Goal: Task Accomplishment & Management: Manage account settings

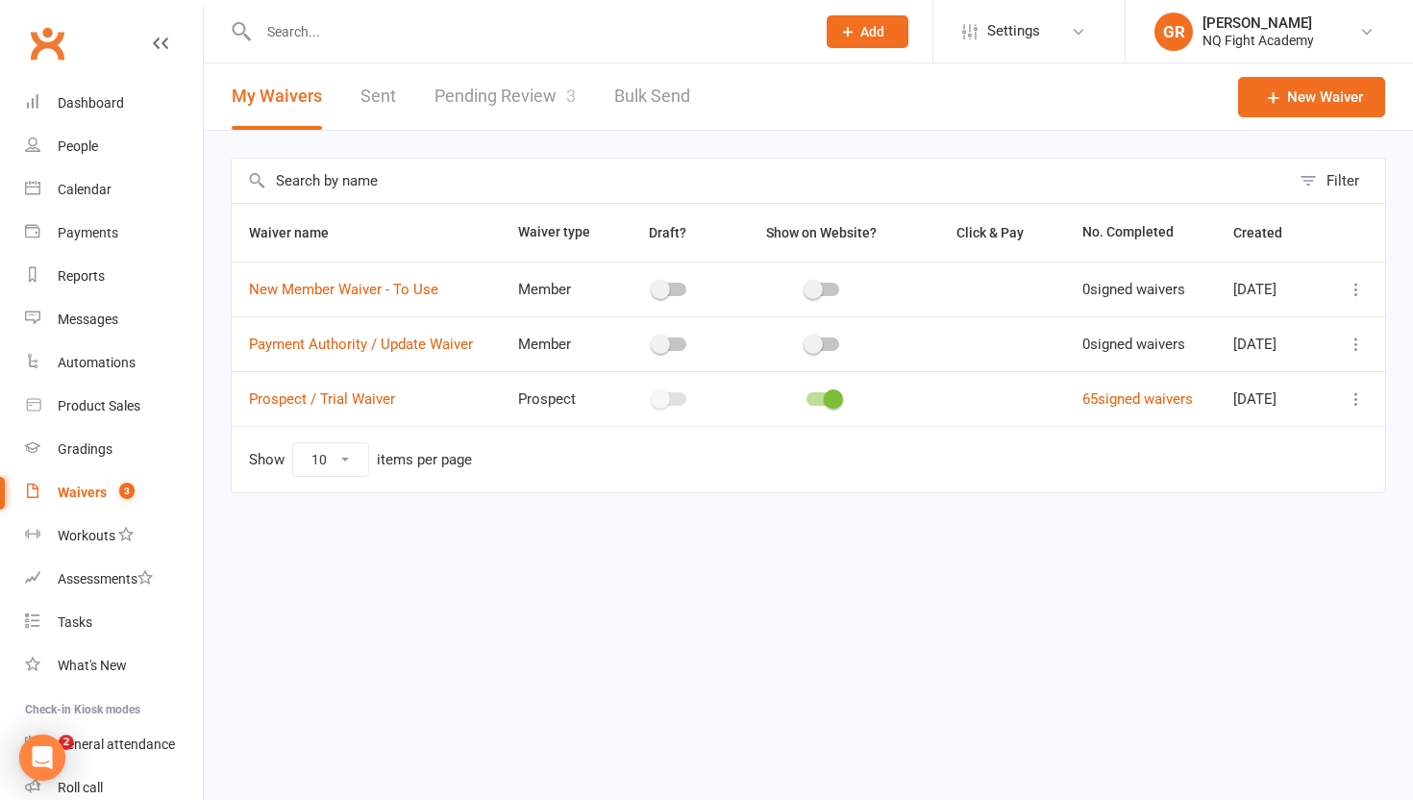
click at [517, 95] on link "Pending Review 3" at bounding box center [504, 96] width 141 height 66
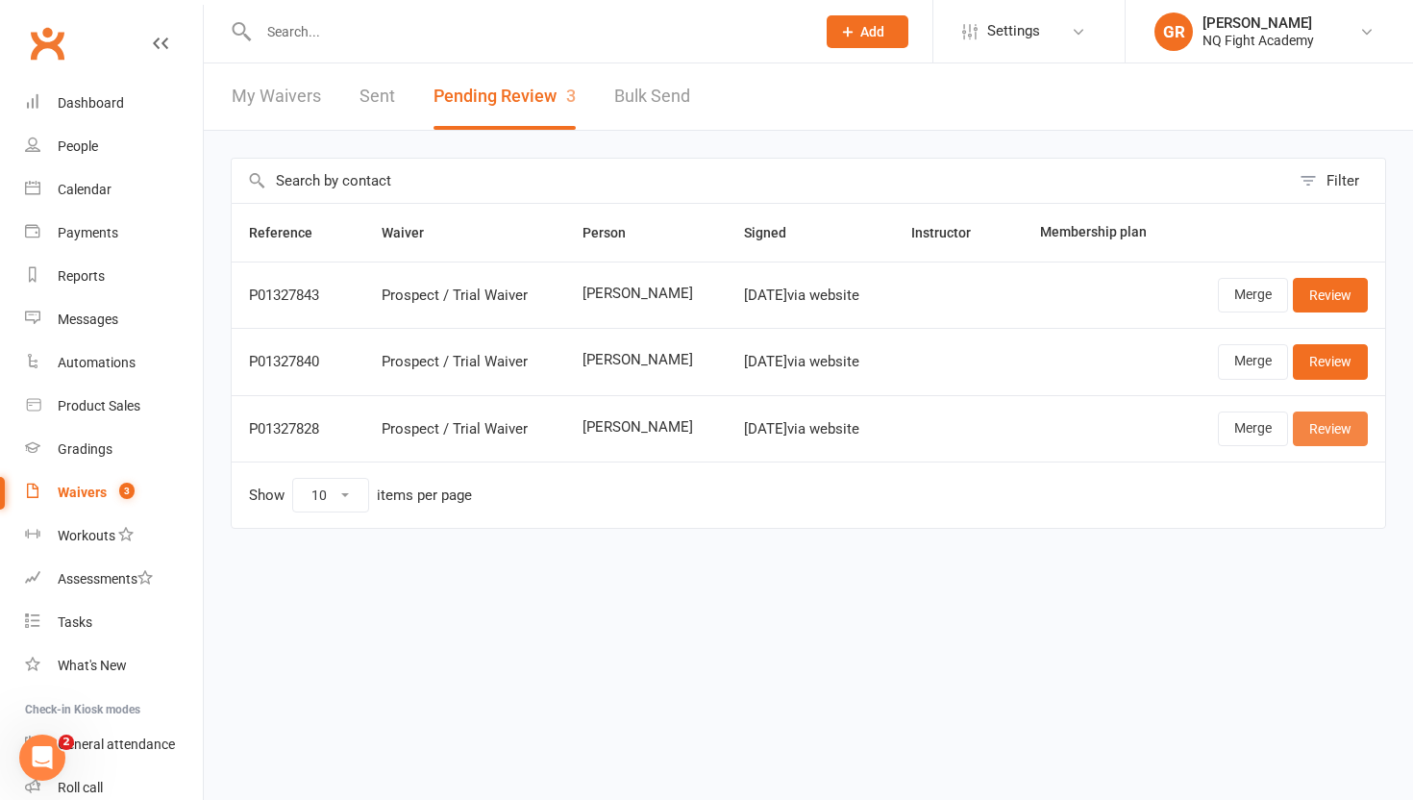
click at [1333, 433] on link "Review" at bounding box center [1330, 428] width 75 height 35
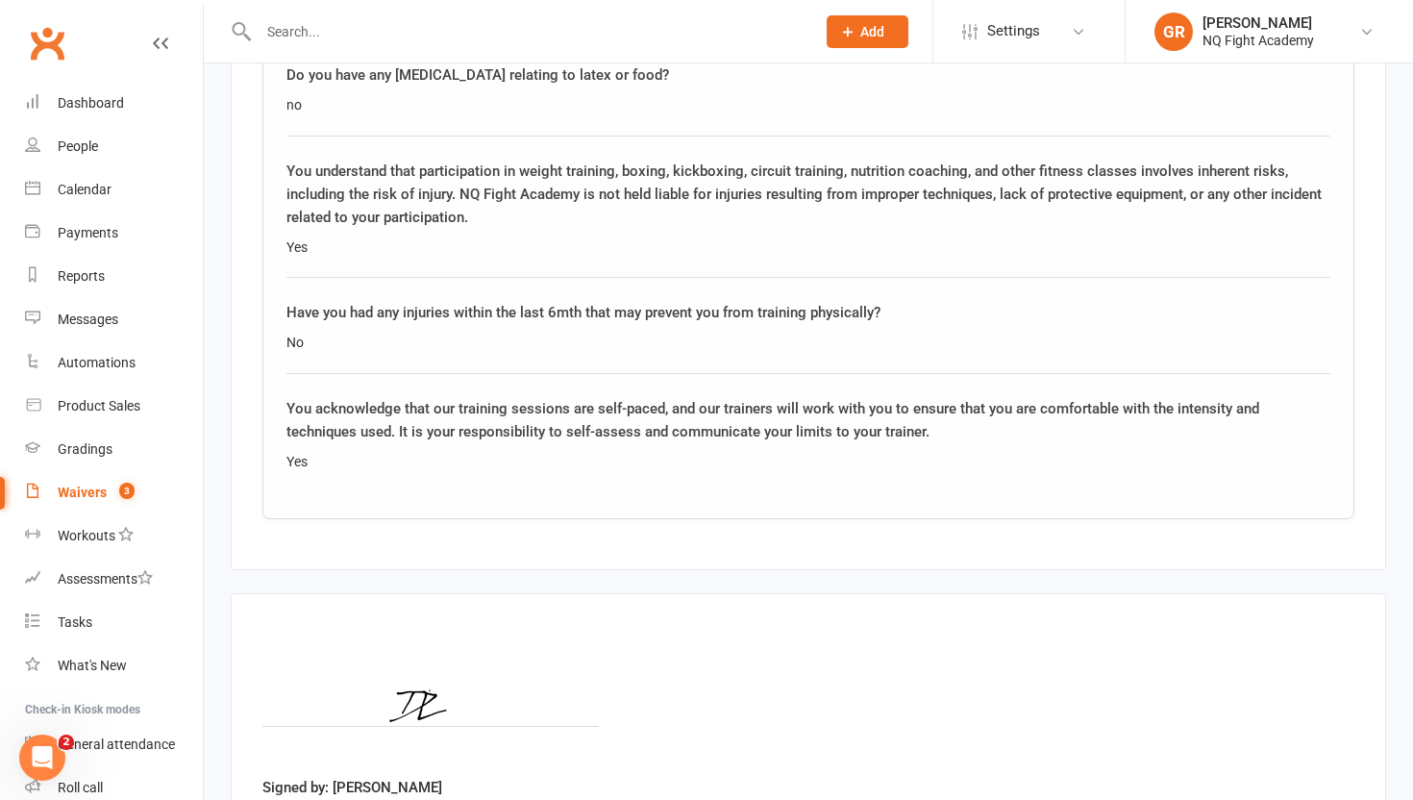
scroll to position [2924, 0]
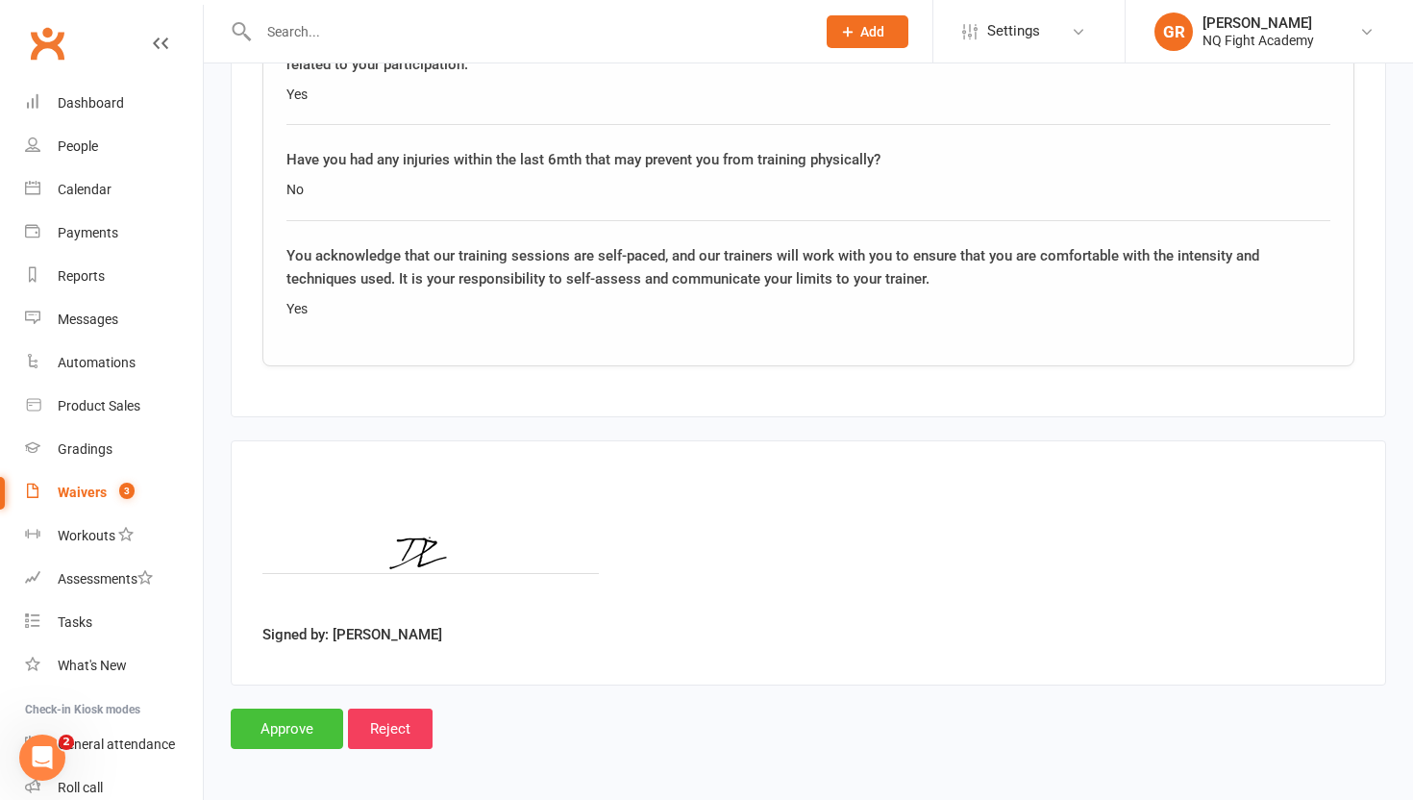
click at [273, 732] on input "Approve" at bounding box center [287, 728] width 112 height 40
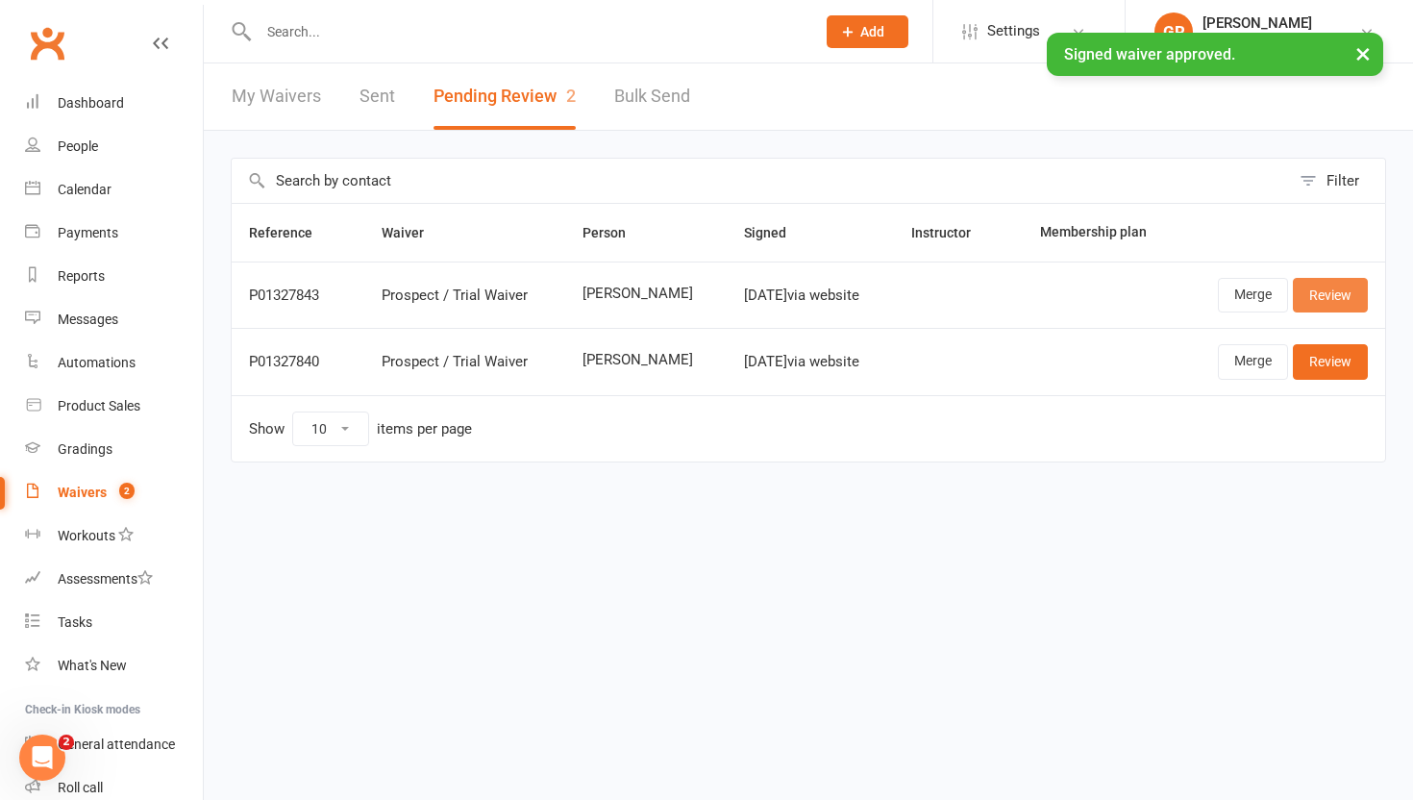
click at [1325, 287] on link "Review" at bounding box center [1330, 295] width 75 height 35
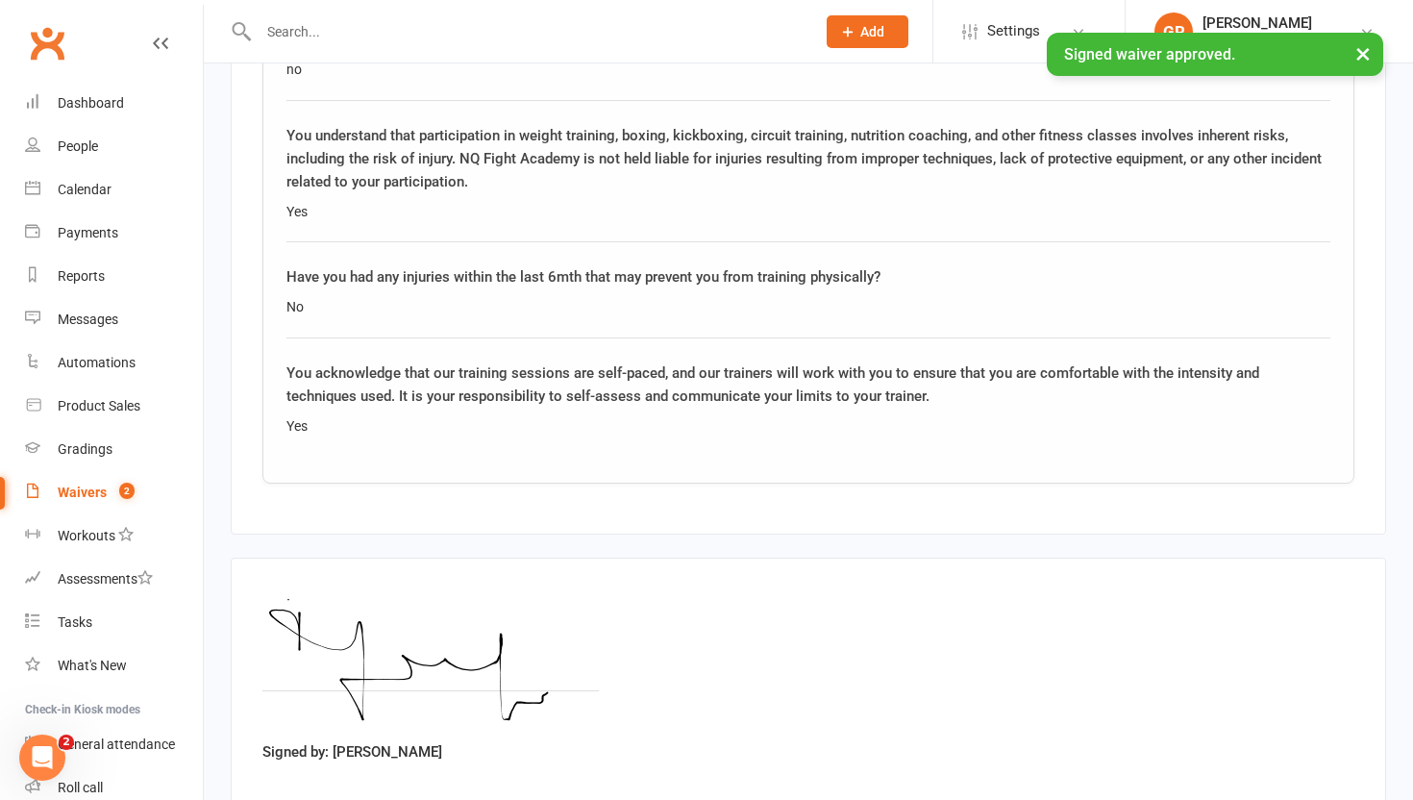
scroll to position [2924, 0]
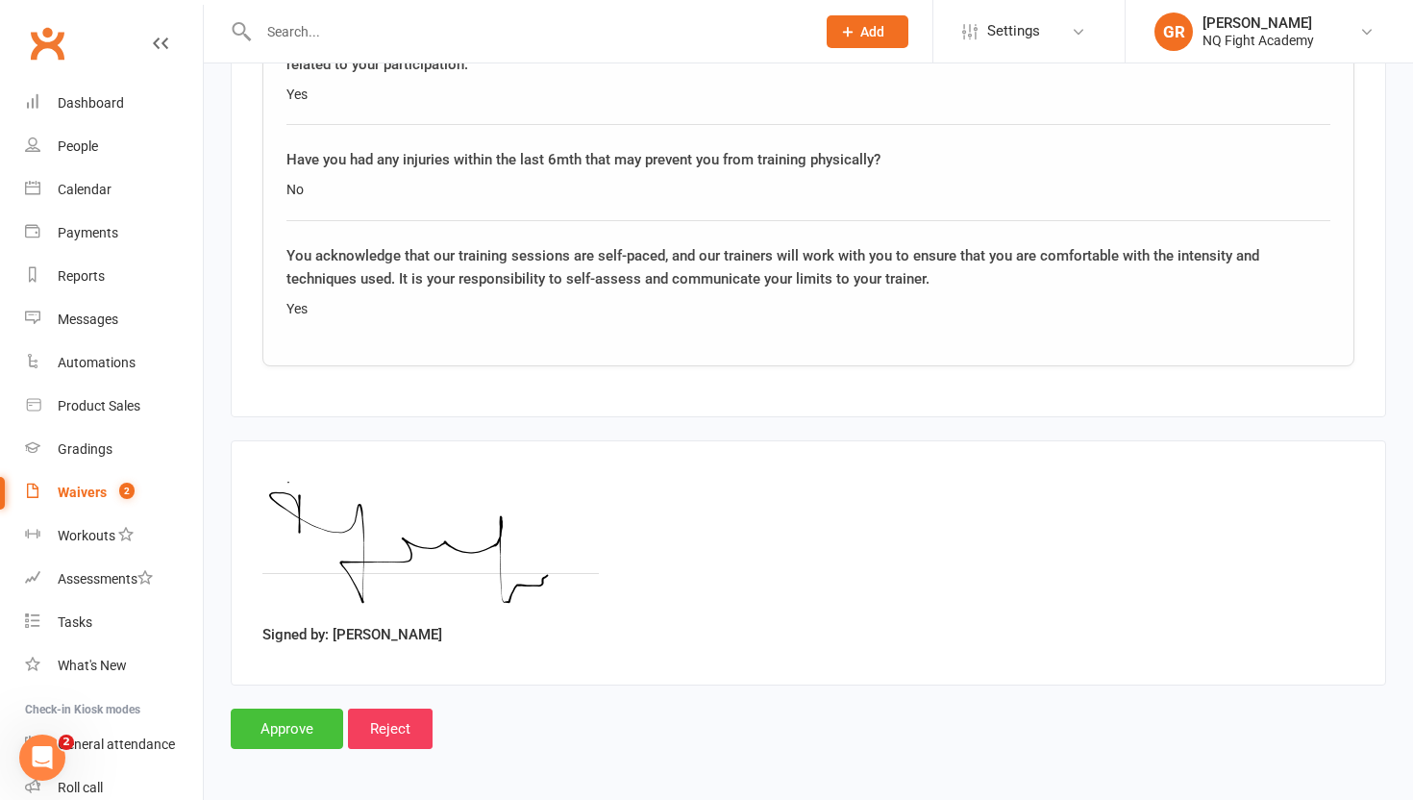
click at [272, 734] on input "Approve" at bounding box center [287, 728] width 112 height 40
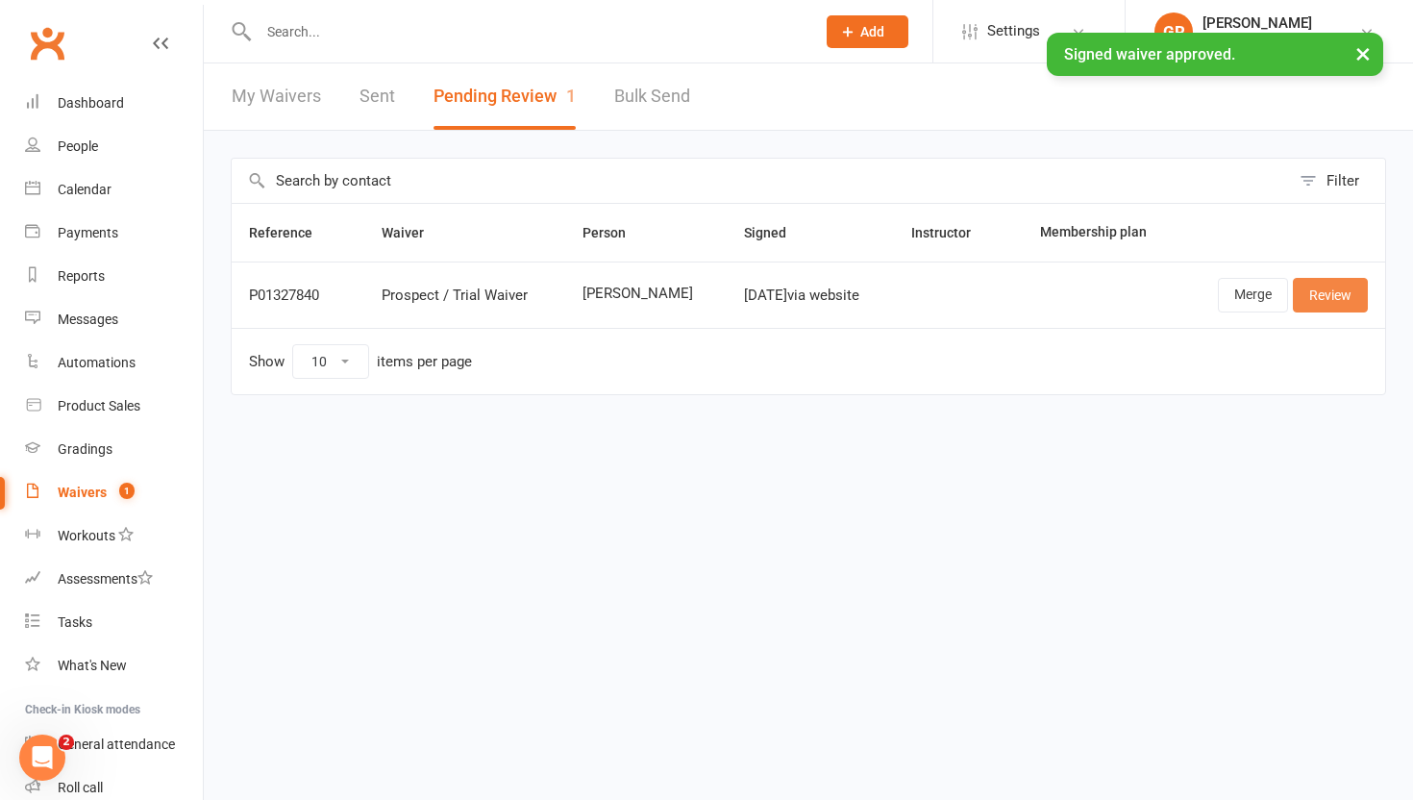
click at [1308, 293] on link "Review" at bounding box center [1330, 295] width 75 height 35
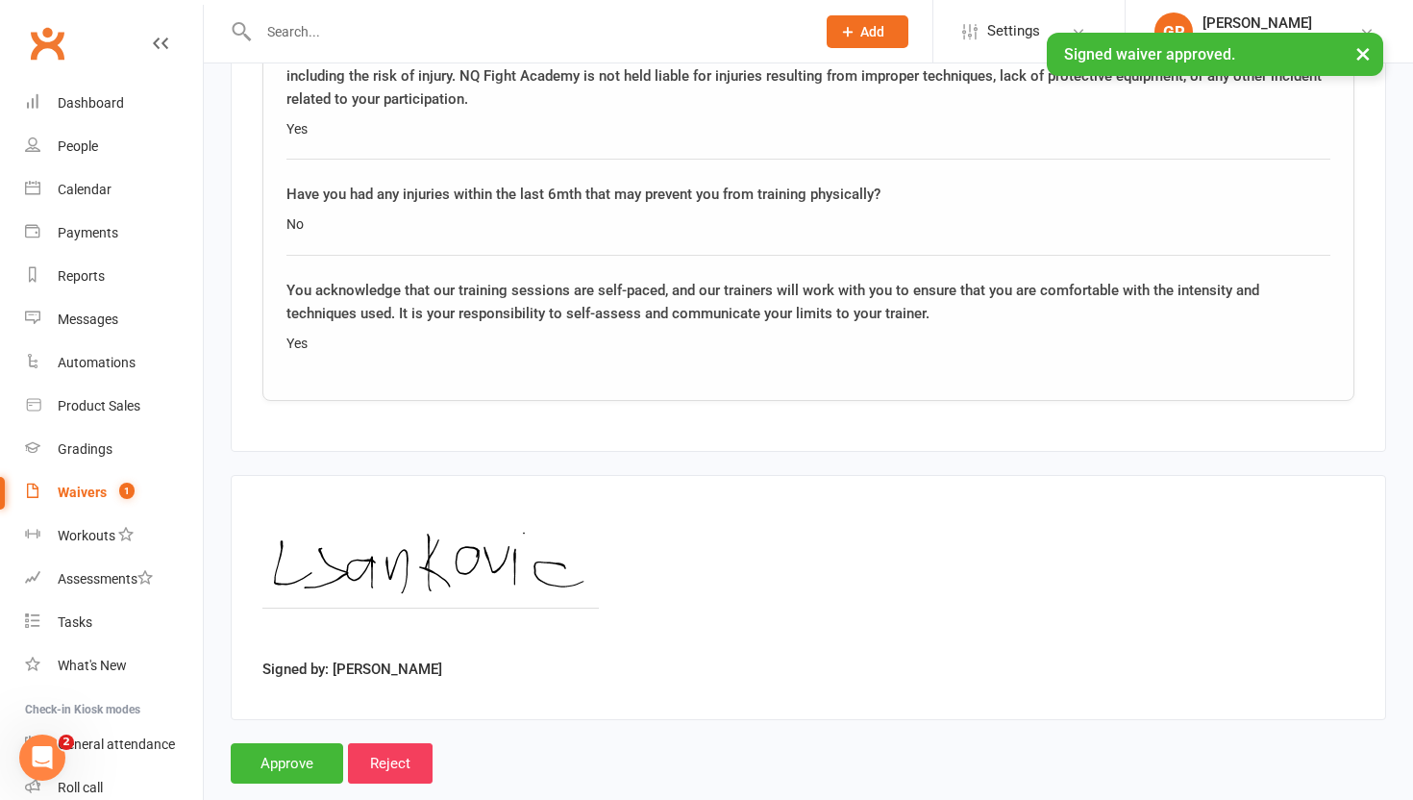
scroll to position [2924, 0]
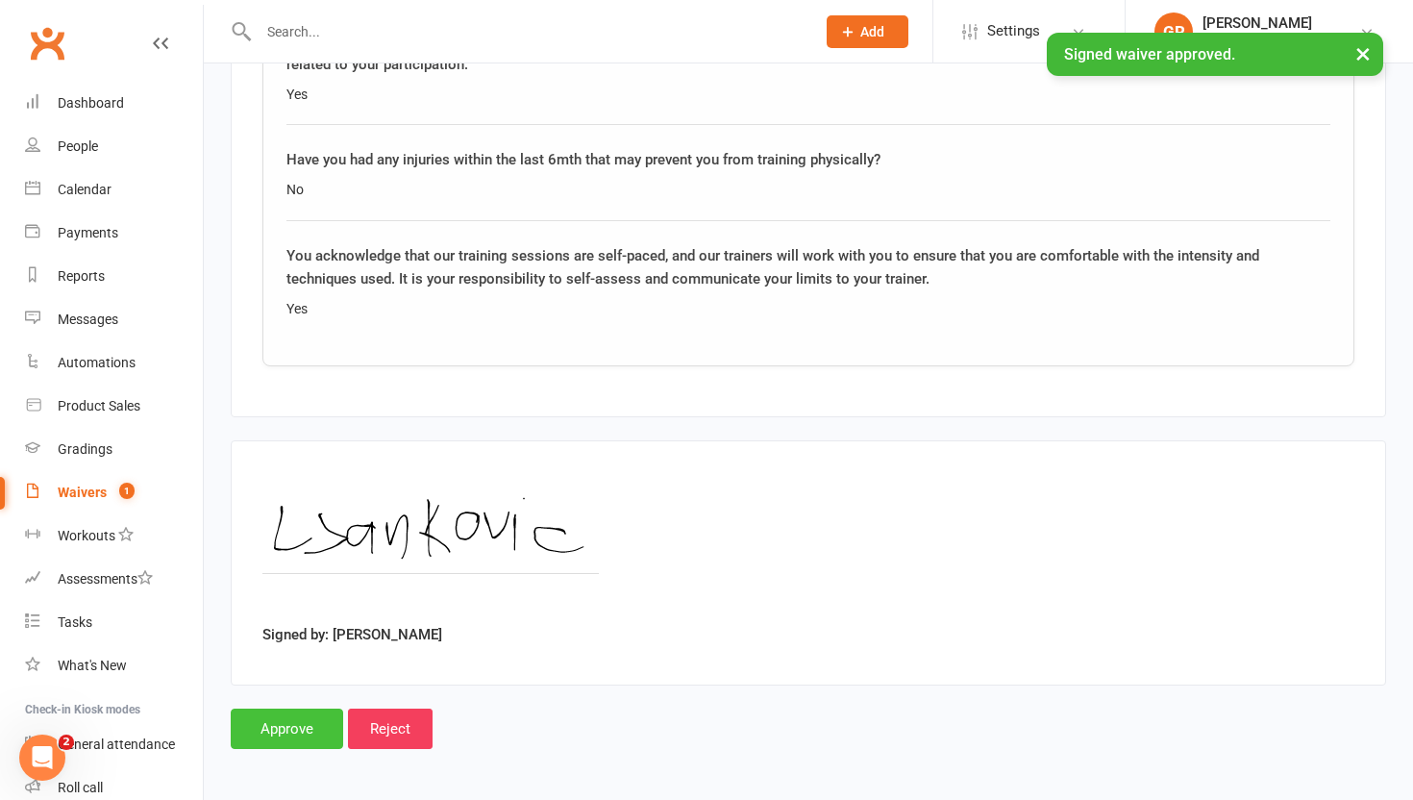
click at [271, 725] on input "Approve" at bounding box center [287, 728] width 112 height 40
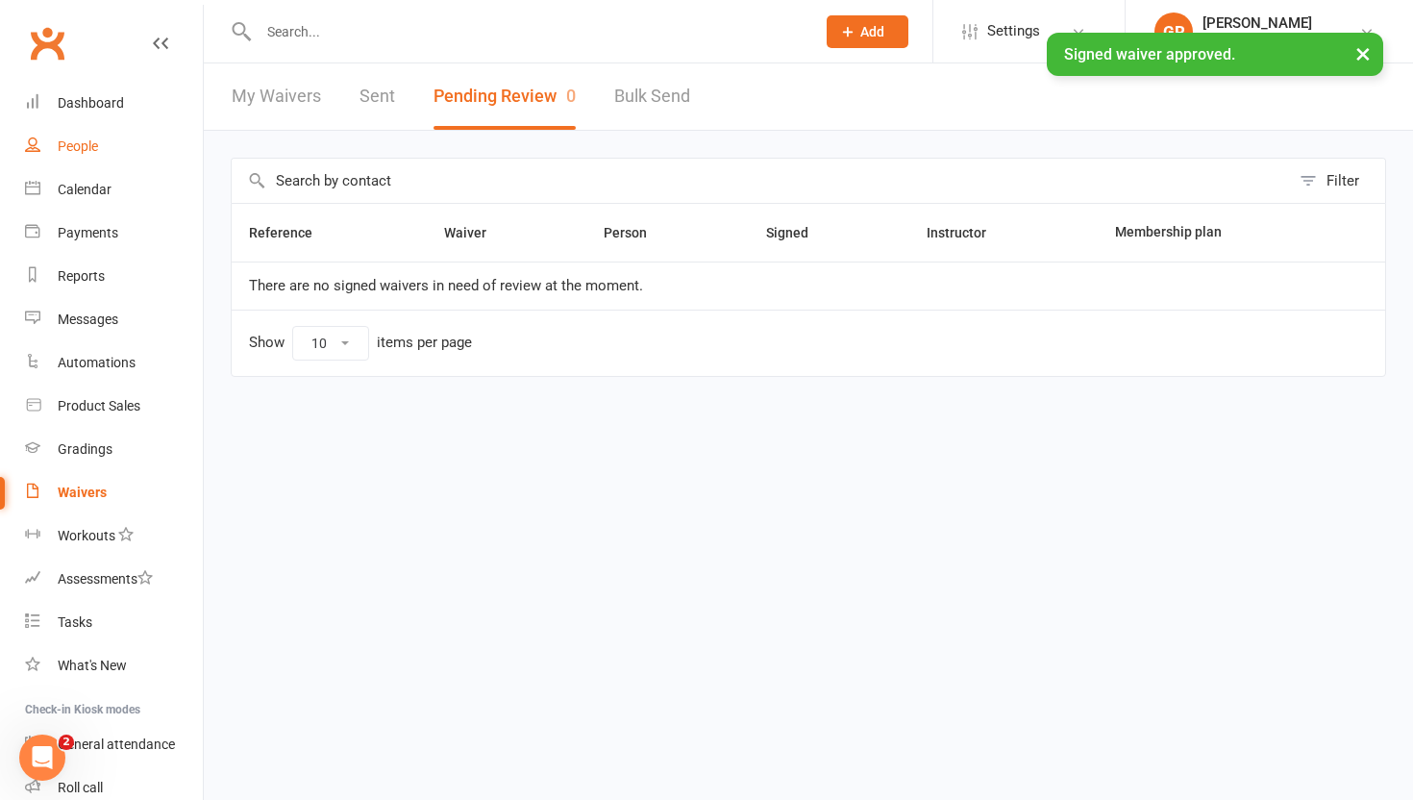
click at [62, 141] on div "People" at bounding box center [78, 145] width 40 height 15
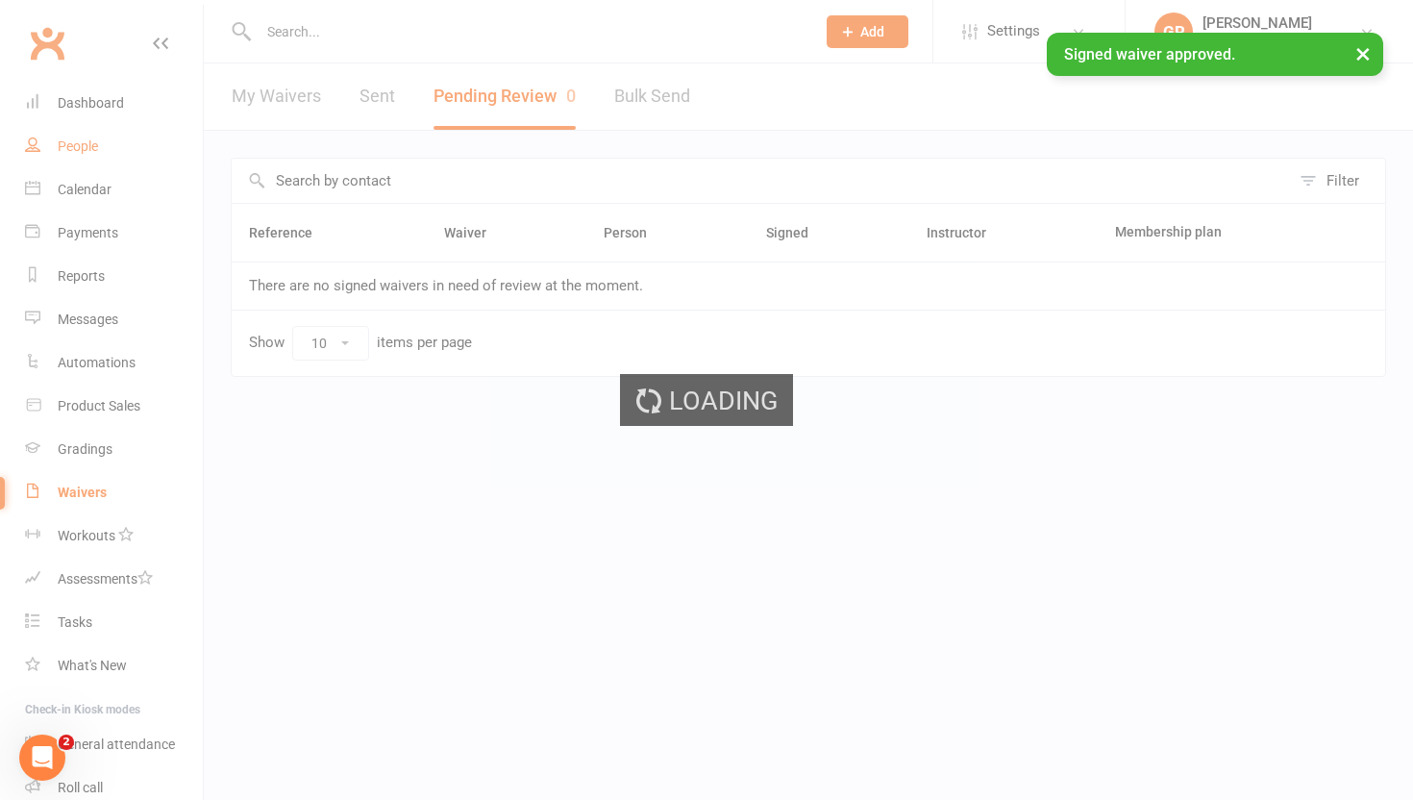
select select "100"
